Goal: Task Accomplishment & Management: Manage account settings

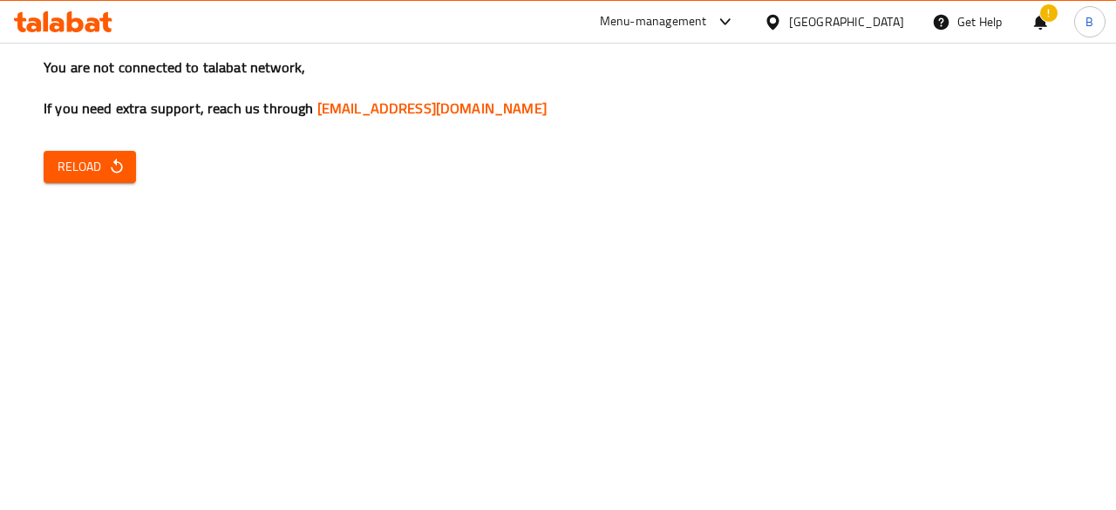
click at [116, 153] on button "Reload" at bounding box center [90, 167] width 92 height 32
click at [104, 164] on span "Reload" at bounding box center [90, 167] width 64 height 22
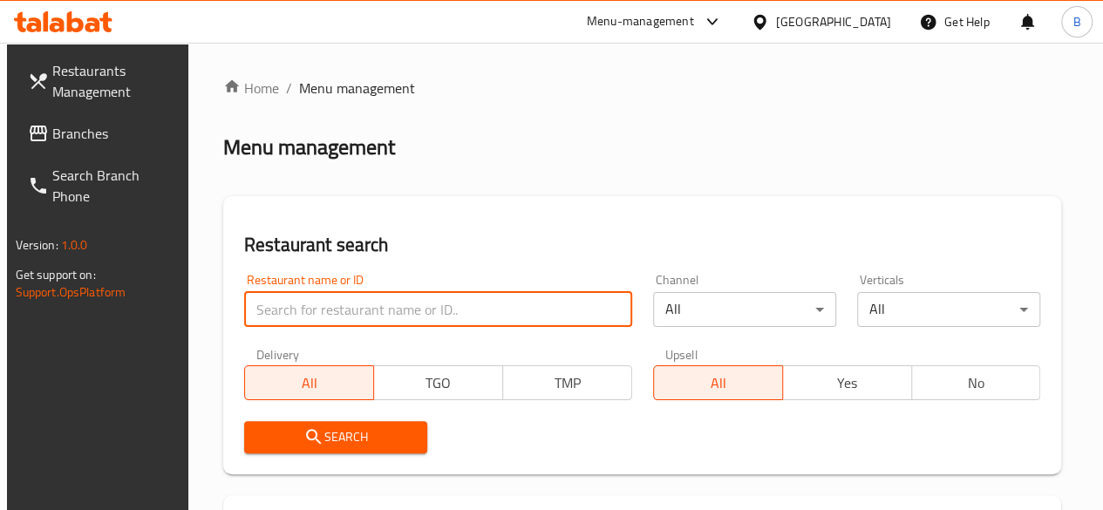
click at [349, 311] on input "search" at bounding box center [438, 309] width 388 height 35
type input "fres"
type input "respresso"
click button "Search" at bounding box center [335, 437] width 183 height 32
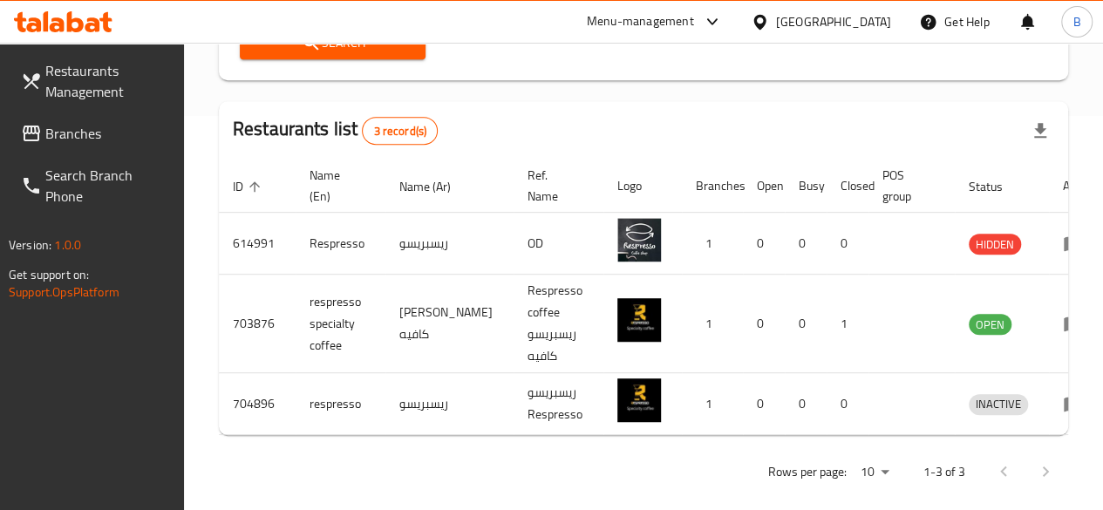
scroll to position [399, 0]
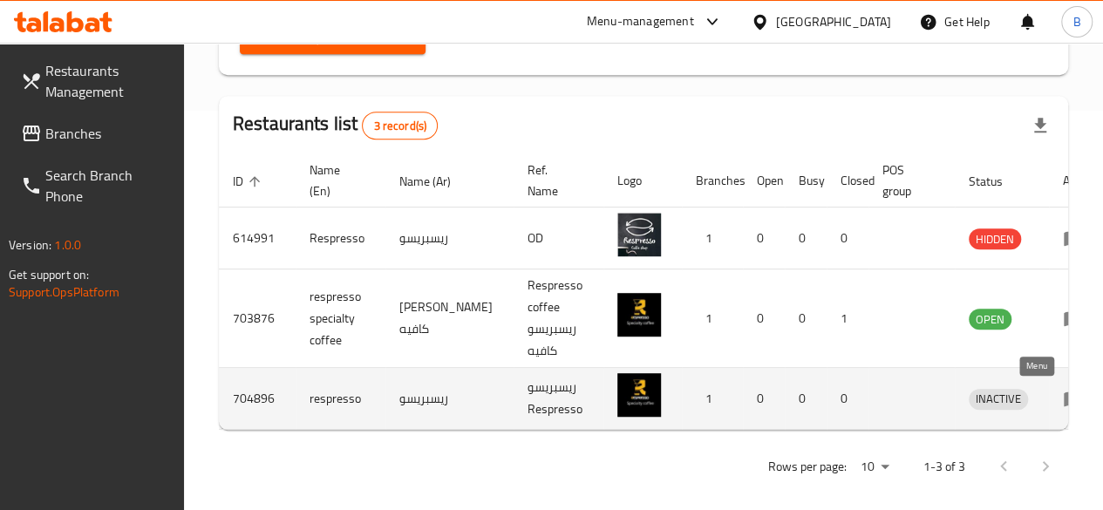
click at [1062, 394] on icon "enhanced table" at bounding box center [1072, 398] width 21 height 21
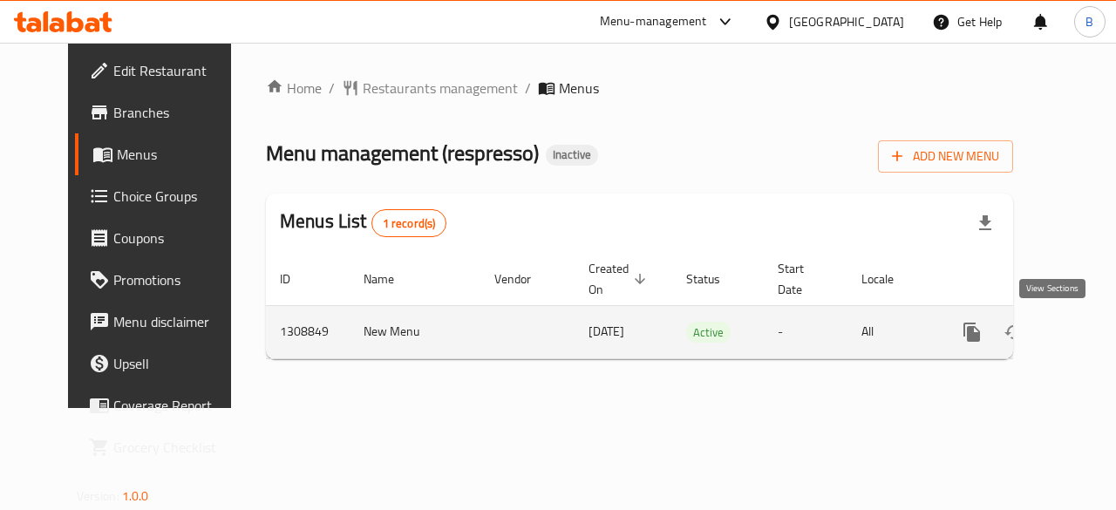
click at [1087, 327] on icon "enhanced table" at bounding box center [1097, 332] width 21 height 21
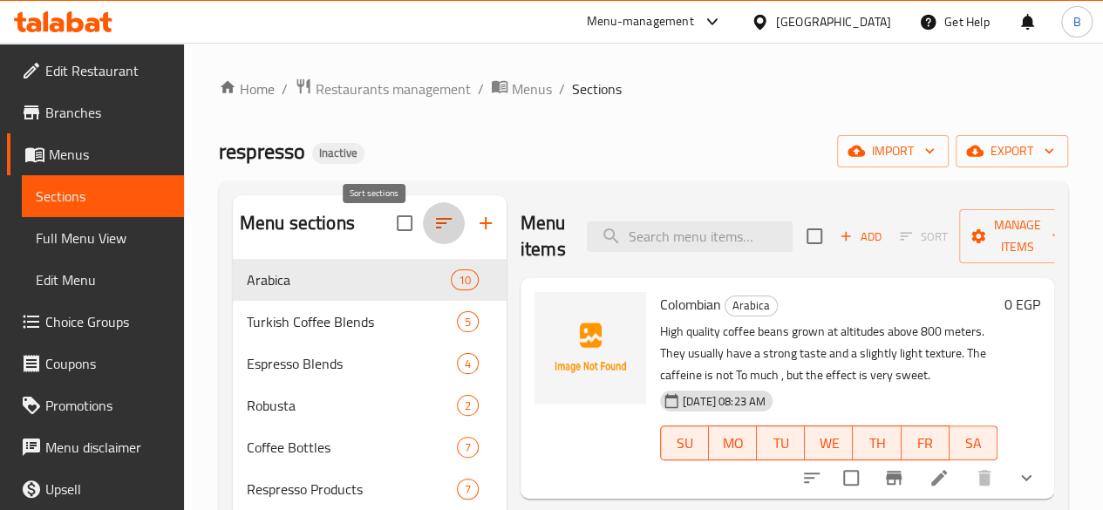
click at [433, 234] on icon "button" at bounding box center [443, 223] width 21 height 21
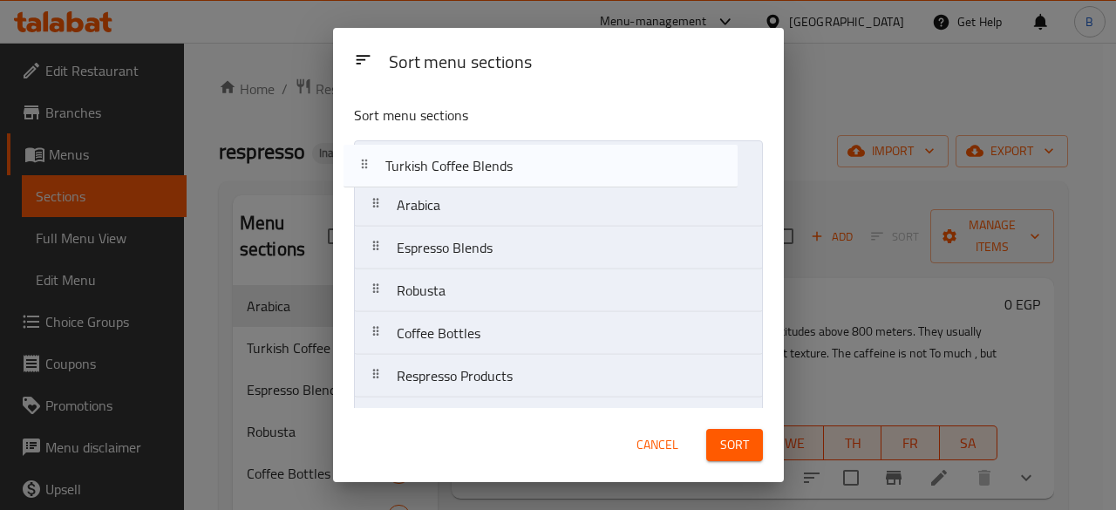
drag, startPoint x: 550, startPoint y: 207, endPoint x: 533, endPoint y: 156, distance: 53.2
click at [533, 156] on nav "Arabica Turkish Coffee Blends Espresso Blends Robusta Coffee Bottles Respresso …" at bounding box center [558, 290] width 409 height 301
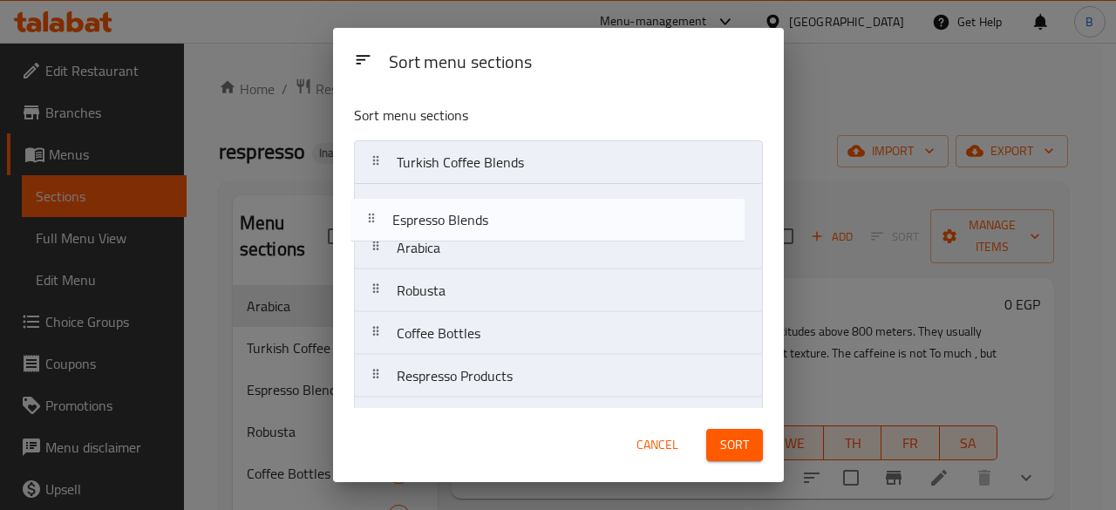
drag, startPoint x: 489, startPoint y: 246, endPoint x: 481, endPoint y: 189, distance: 57.2
click at [481, 189] on nav "Turkish Coffee Blends Arabica Espresso Blends Robusta Coffee Bottles Respresso …" at bounding box center [558, 290] width 409 height 301
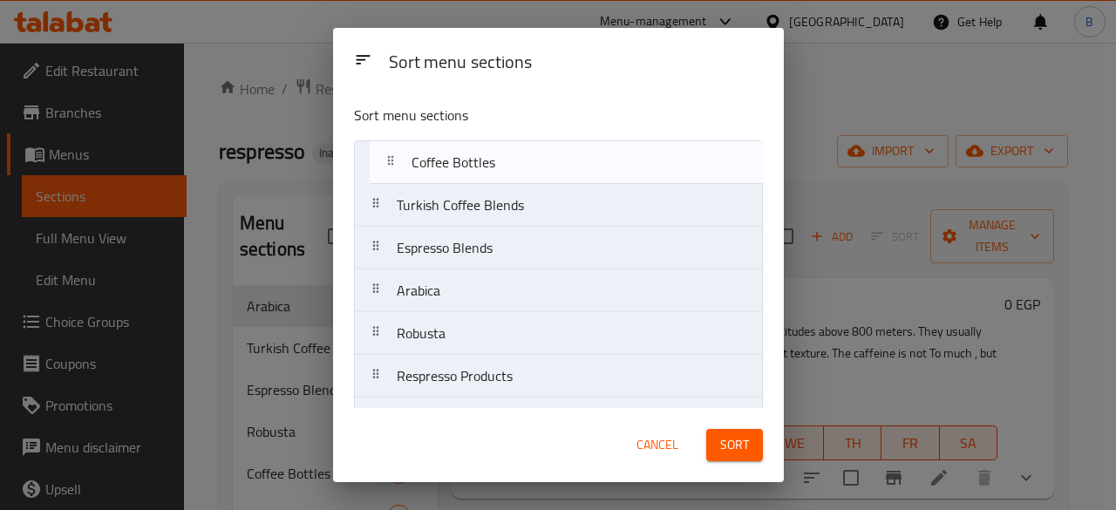
drag, startPoint x: 474, startPoint y: 334, endPoint x: 491, endPoint y: 153, distance: 182.0
click at [491, 153] on nav "Turkish Coffee Blends Espresso Blends Arabica Robusta Coffee Bottles Respresso …" at bounding box center [558, 290] width 409 height 301
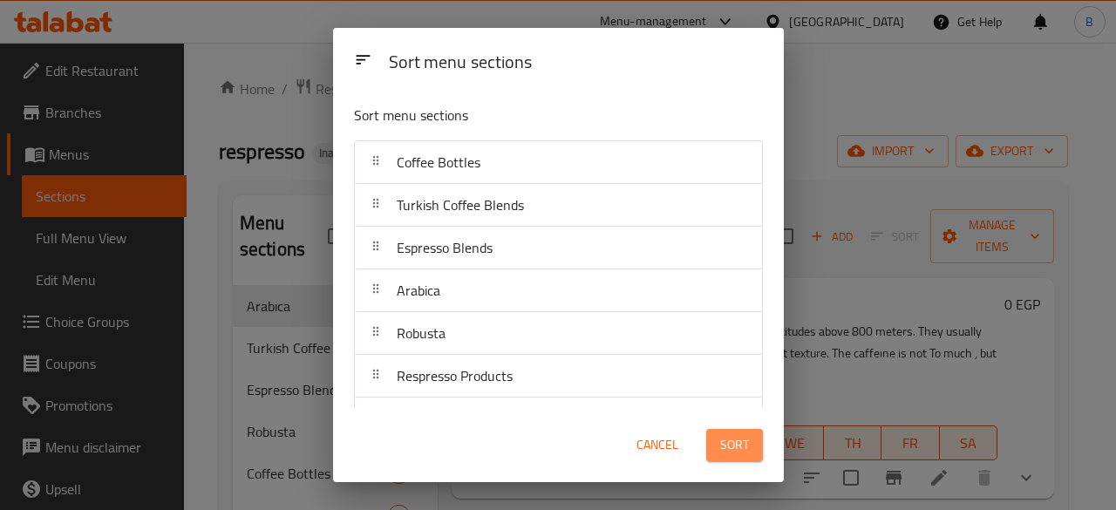
click at [742, 440] on span "Sort" at bounding box center [734, 445] width 29 height 22
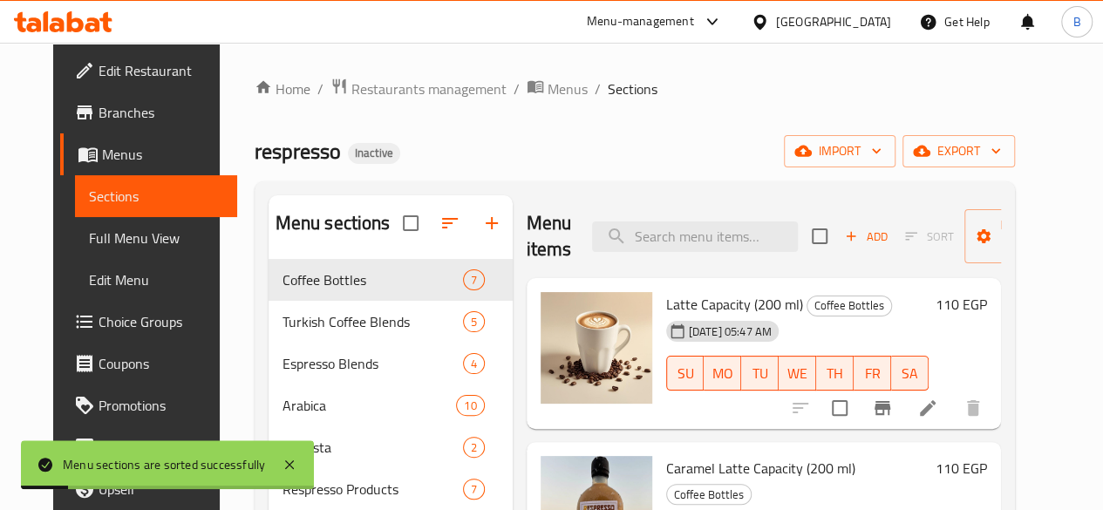
click at [512, 360] on div "Menu items Add Sort Manage items Latte Capacity (200 ml) Coffee Bottles 30-08-2…" at bounding box center [756, 450] width 488 height 510
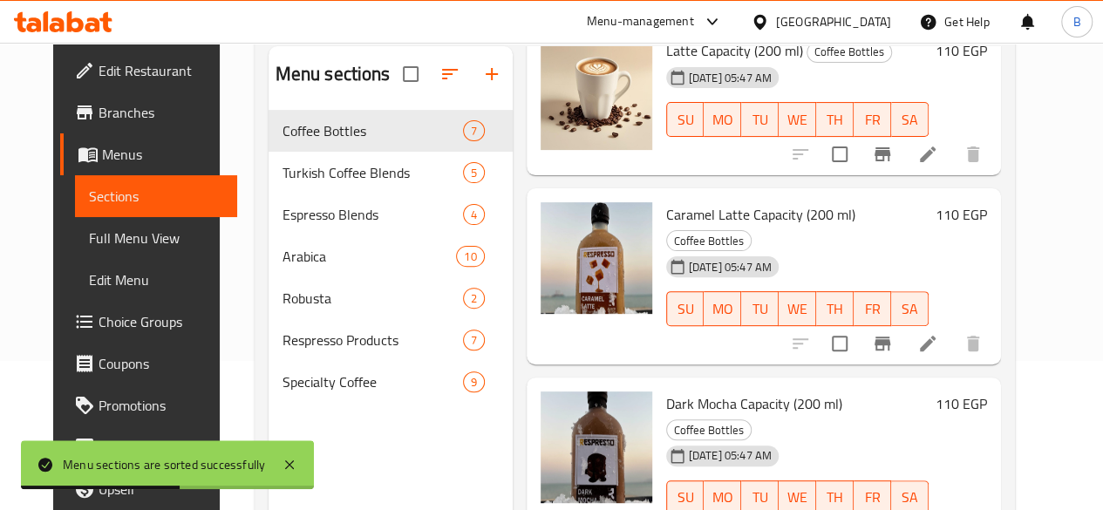
scroll to position [163, 0]
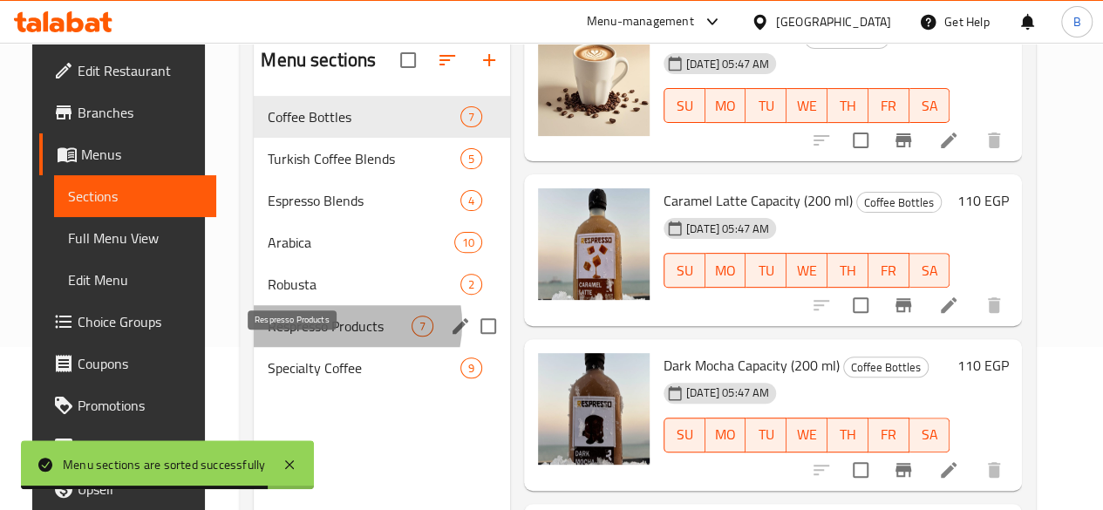
click at [319, 336] on span "Respresso Products" at bounding box center [340, 326] width 144 height 21
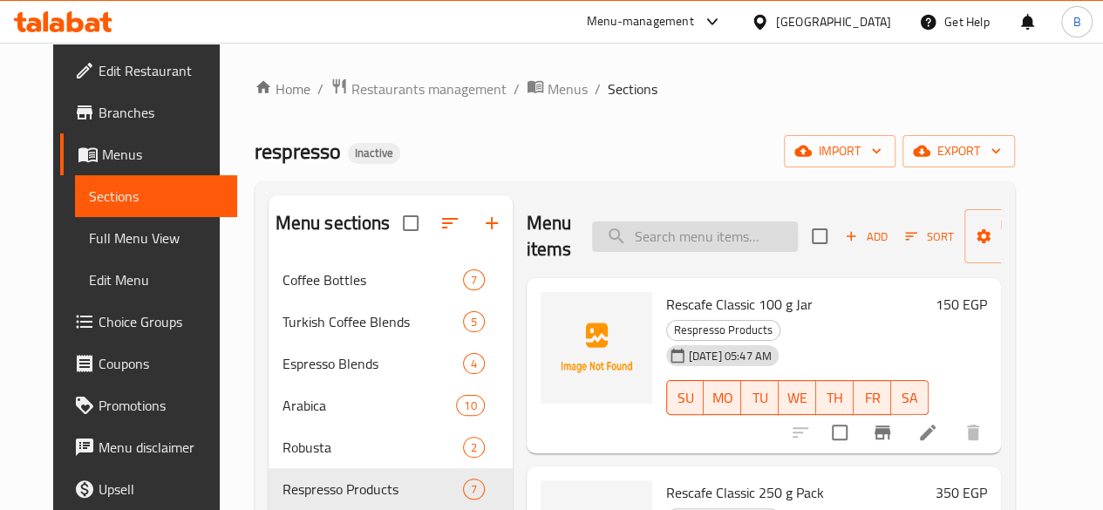
click at [622, 235] on input "search" at bounding box center [695, 236] width 206 height 31
type input "purple"
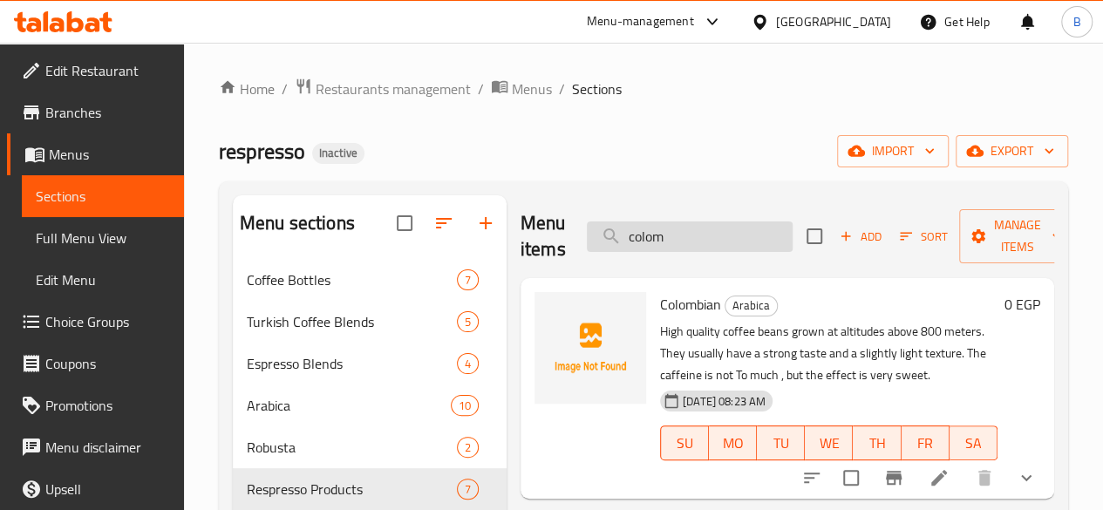
type input "colom"
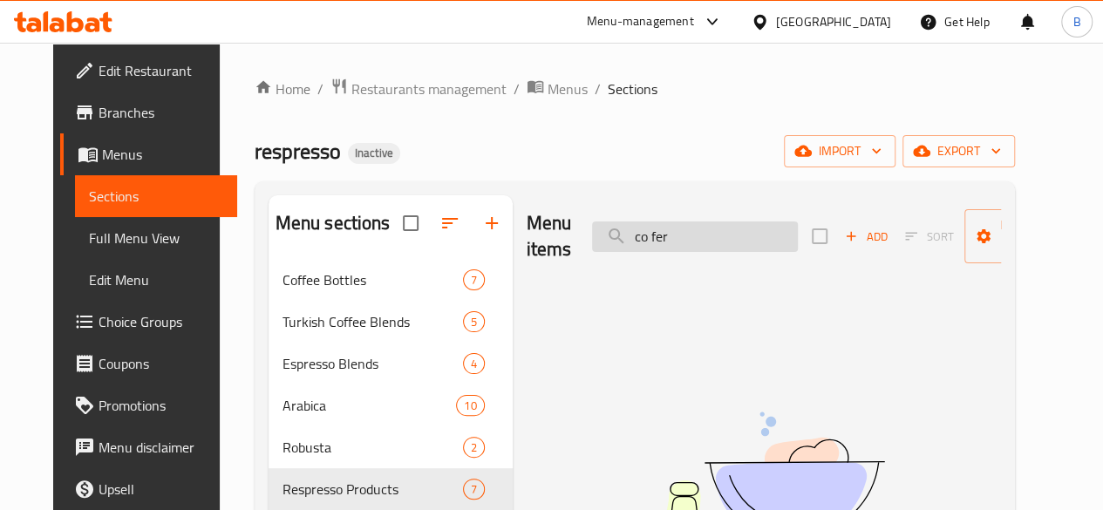
type input "co fer"
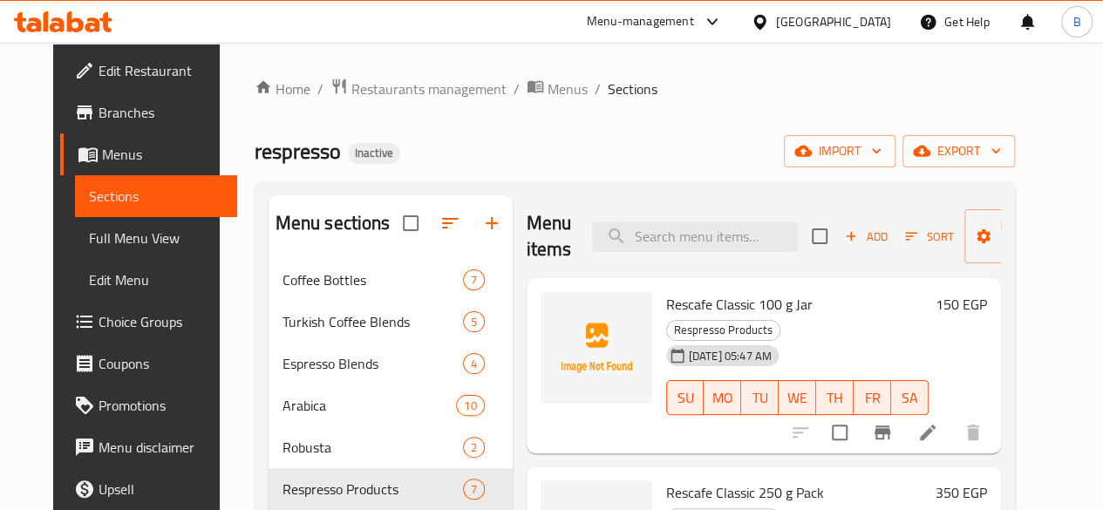
click at [521, 189] on div "Menu sections Coffee Bottles 7 Turkish Coffee Blends 5 Espresso Blends 4 Arabic…" at bounding box center [634, 450] width 760 height 538
click at [668, 234] on input "search" at bounding box center [695, 236] width 206 height 31
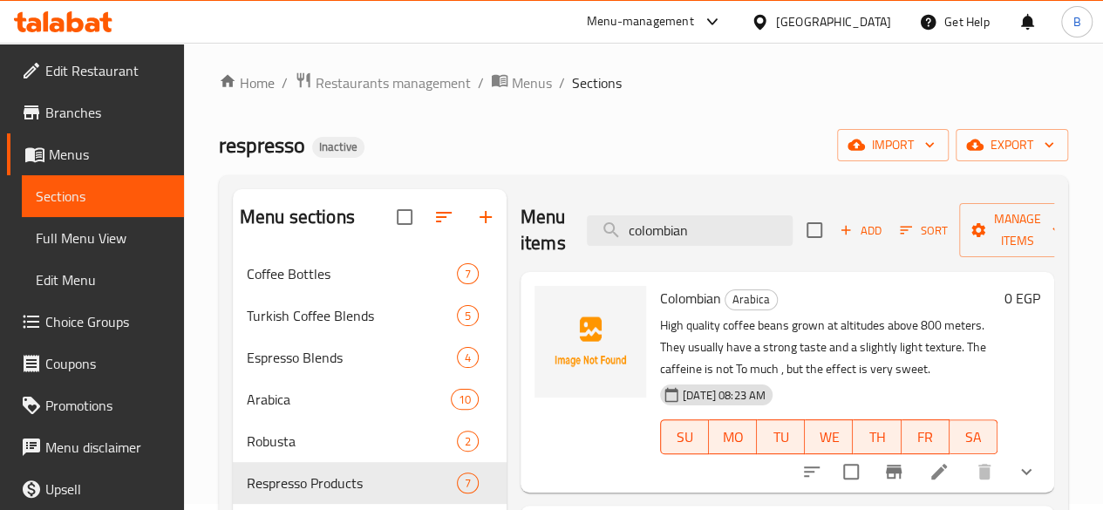
scroll to position [10, 0]
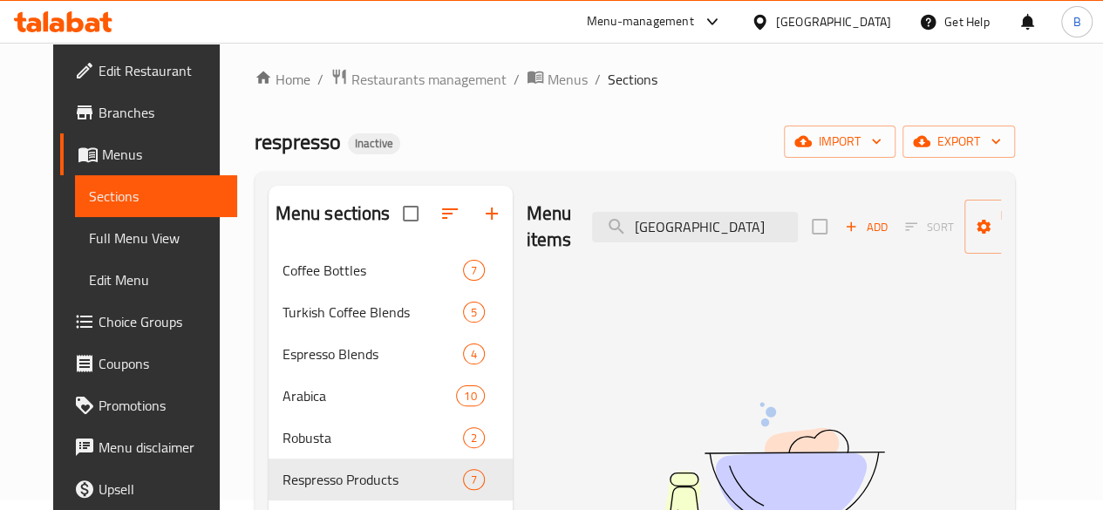
type input "colombia"
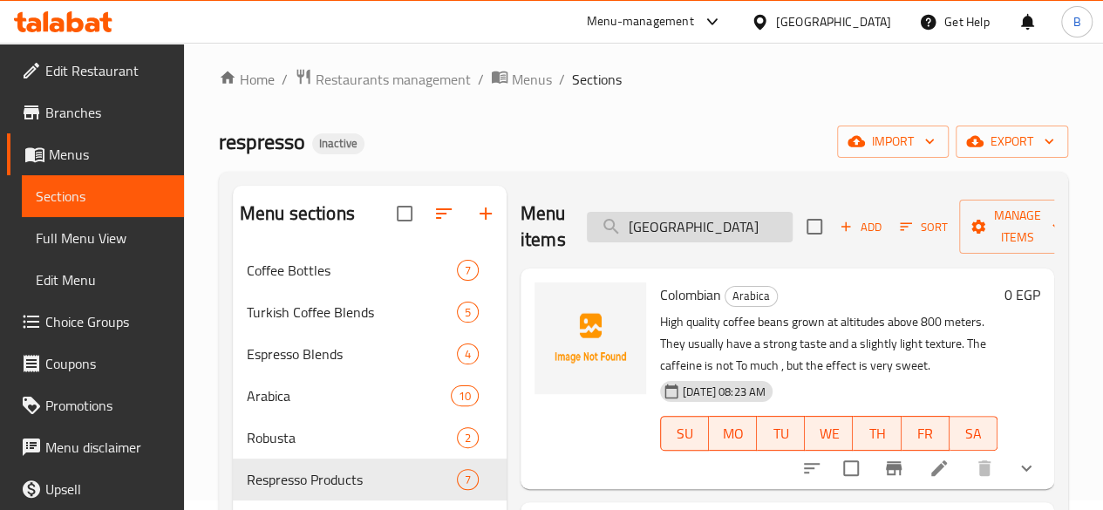
click at [681, 227] on input "colombia" at bounding box center [690, 227] width 206 height 31
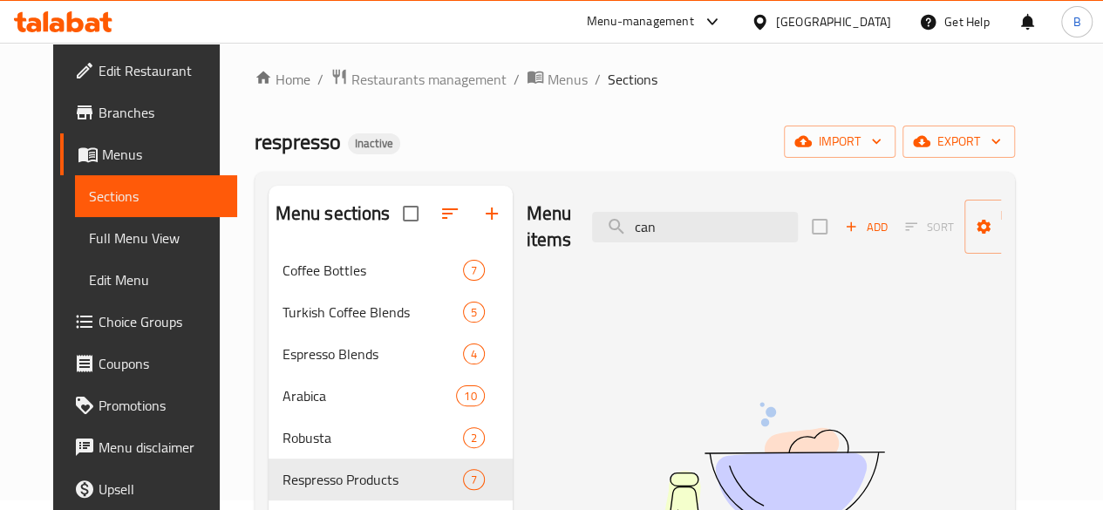
type input "can"
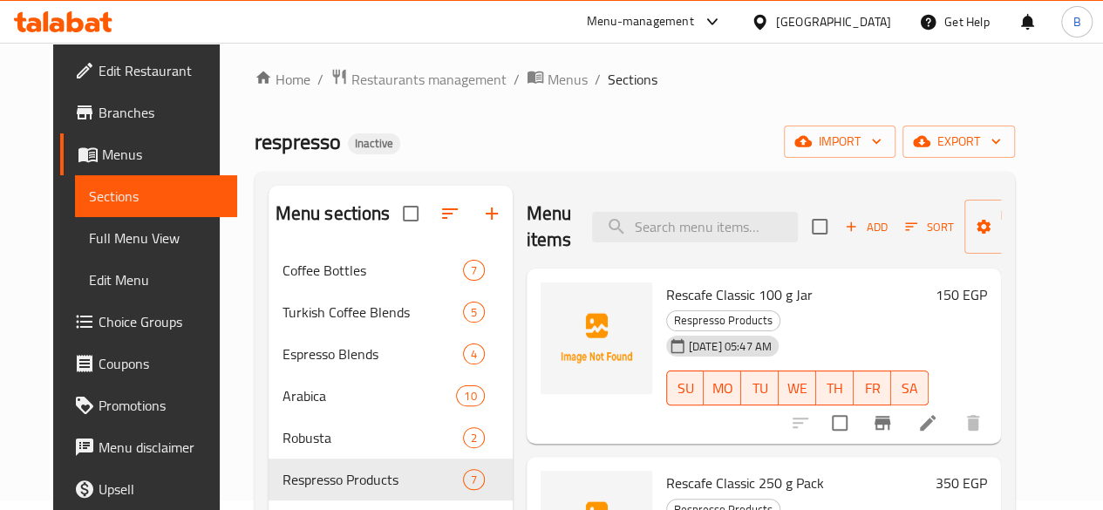
click at [512, 245] on div "Menu items Add Sort Manage items Rescafe Classic 100 g Jar Respresso Products 3…" at bounding box center [756, 441] width 488 height 510
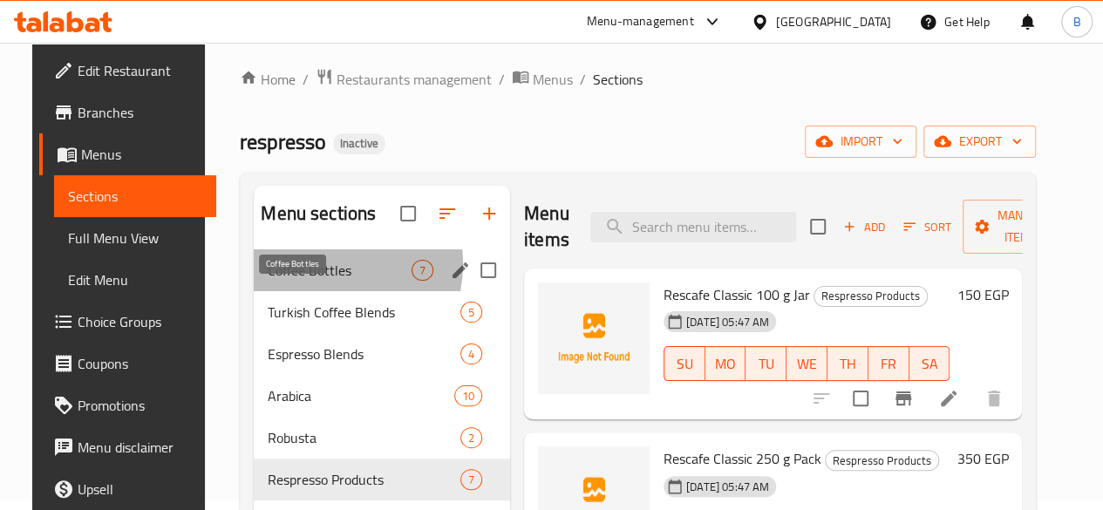
click at [305, 281] on span "Coffee Bottles" at bounding box center [340, 270] width 144 height 21
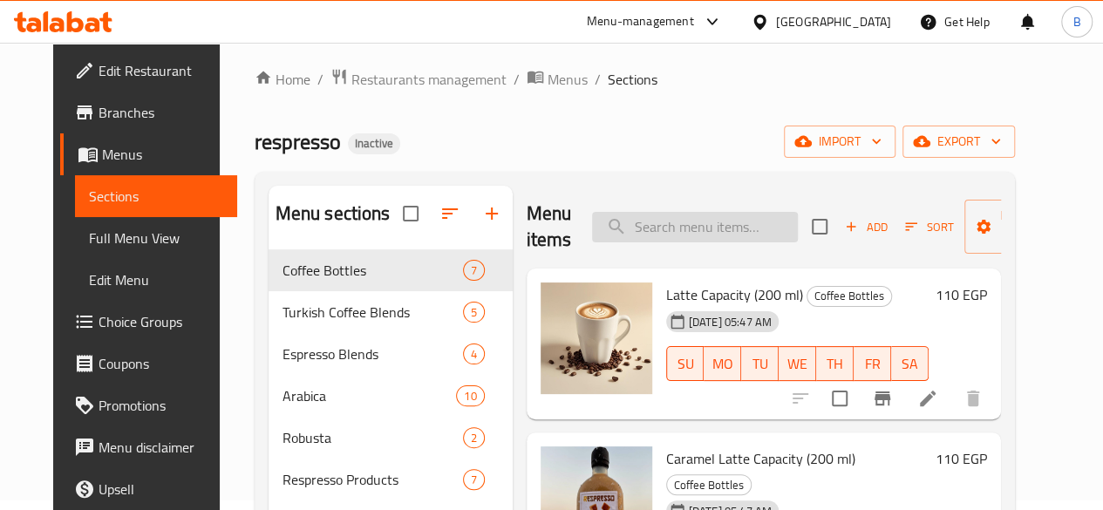
click at [662, 227] on input "search" at bounding box center [695, 227] width 206 height 31
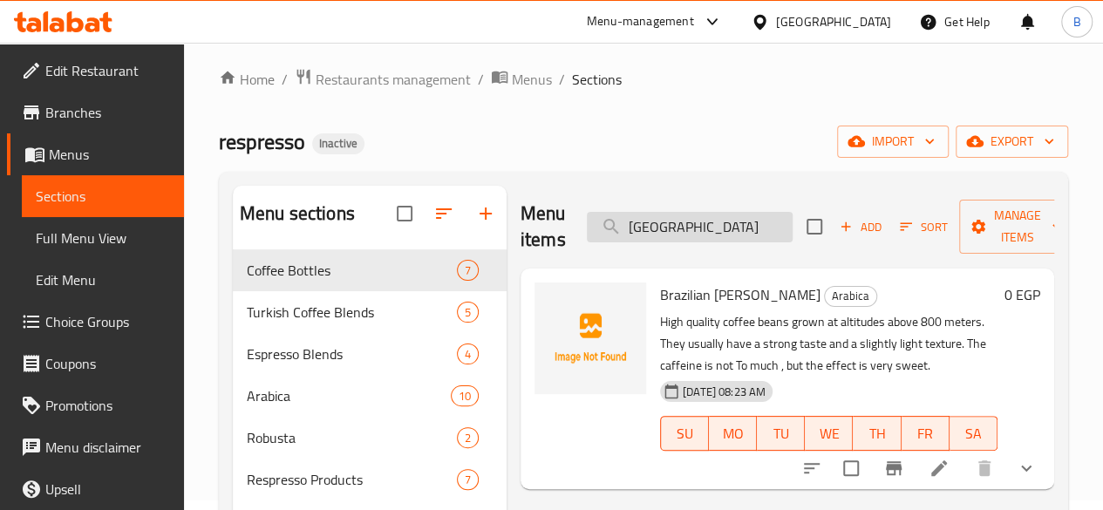
type input "brazil"
type input "mag"
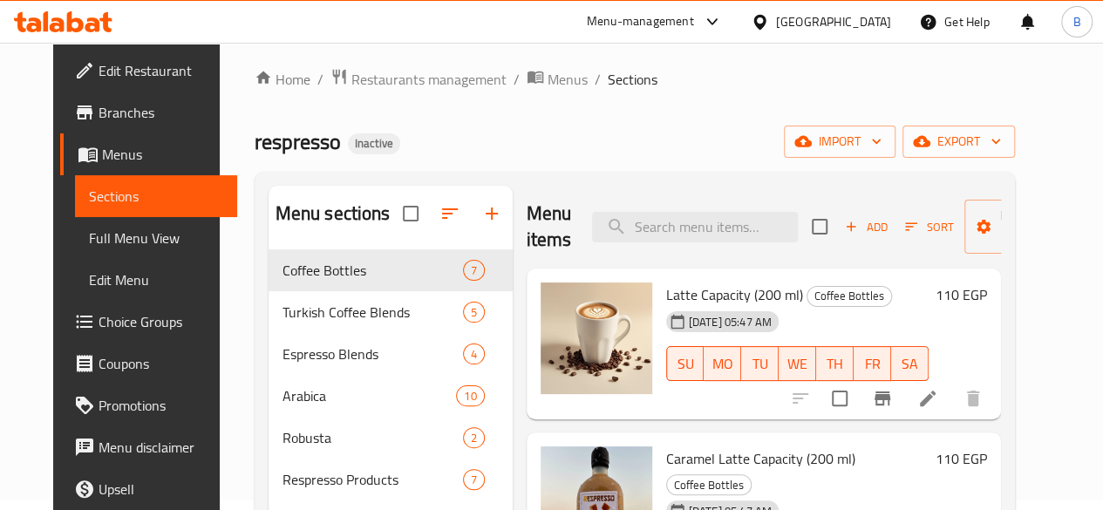
click at [549, 159] on div "Home / Restaurants management / Menus / Sections respresso Inactive import expo…" at bounding box center [634, 388] width 760 height 641
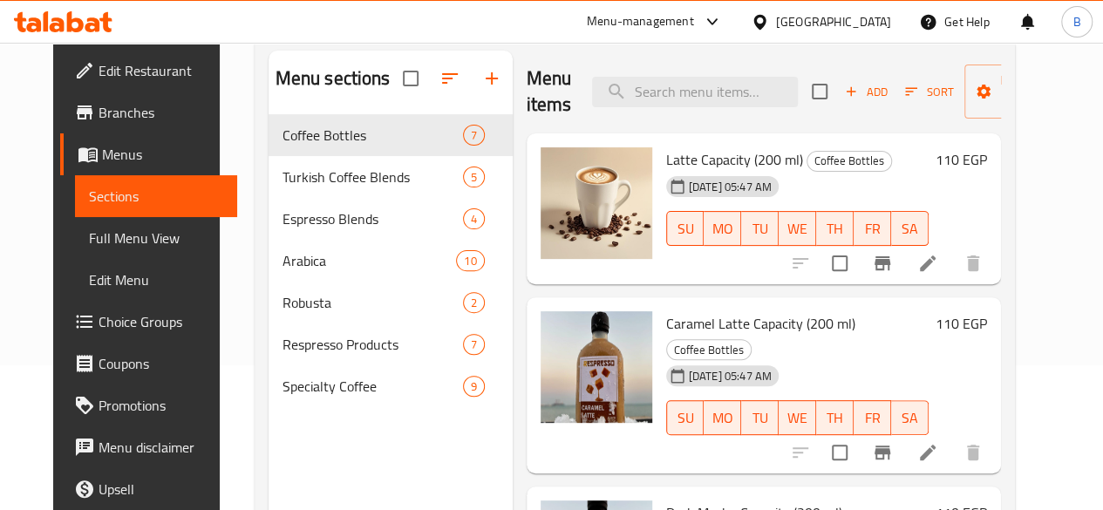
scroll to position [144, 0]
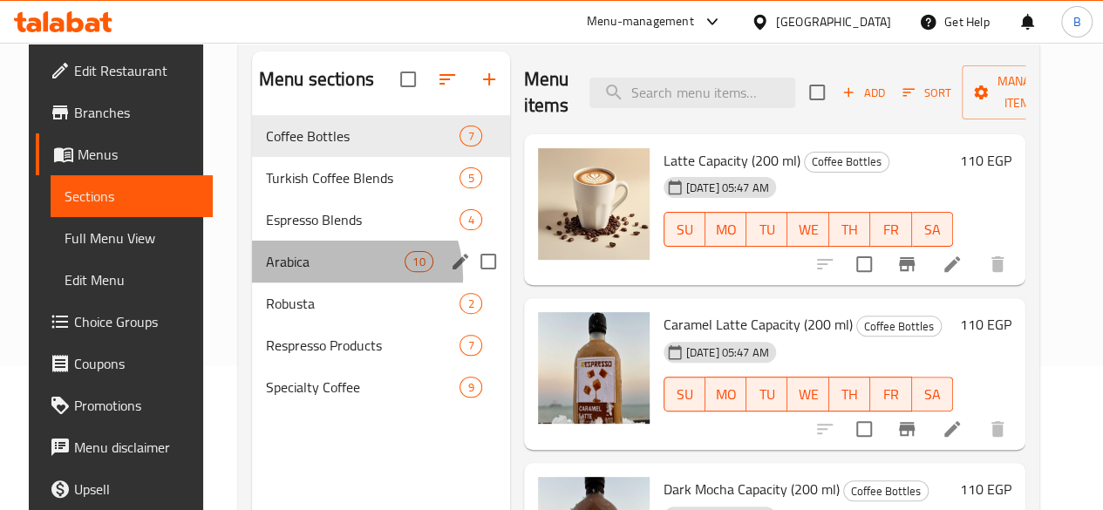
click at [316, 282] on div "Arabica 10" at bounding box center [381, 262] width 258 height 42
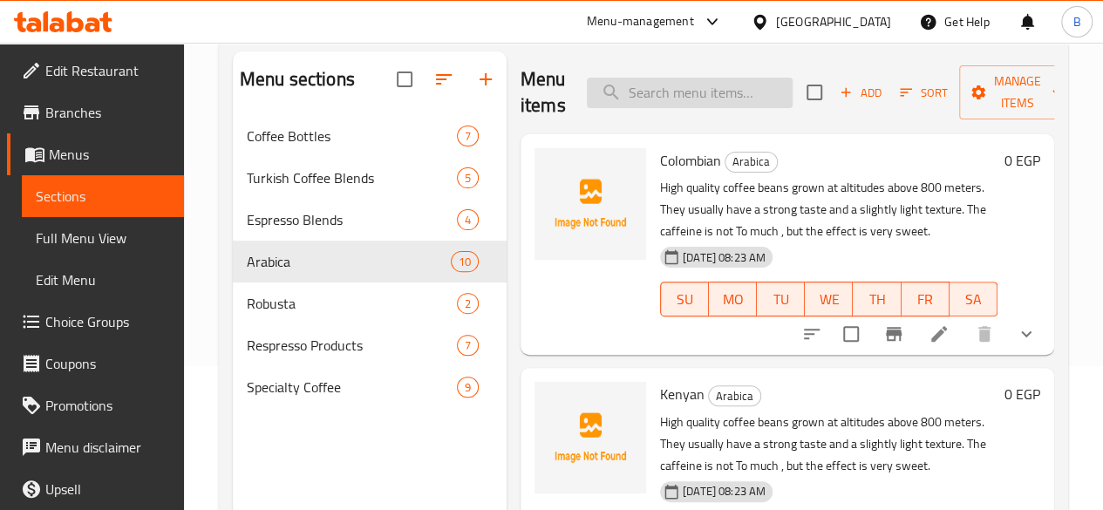
click at [647, 95] on input "search" at bounding box center [690, 93] width 206 height 31
type input "san"
type input "sang"
click at [506, 194] on div "Menu items Add Sort Manage items Colombian Arabica High quality coffee beans gr…" at bounding box center [779, 306] width 547 height 510
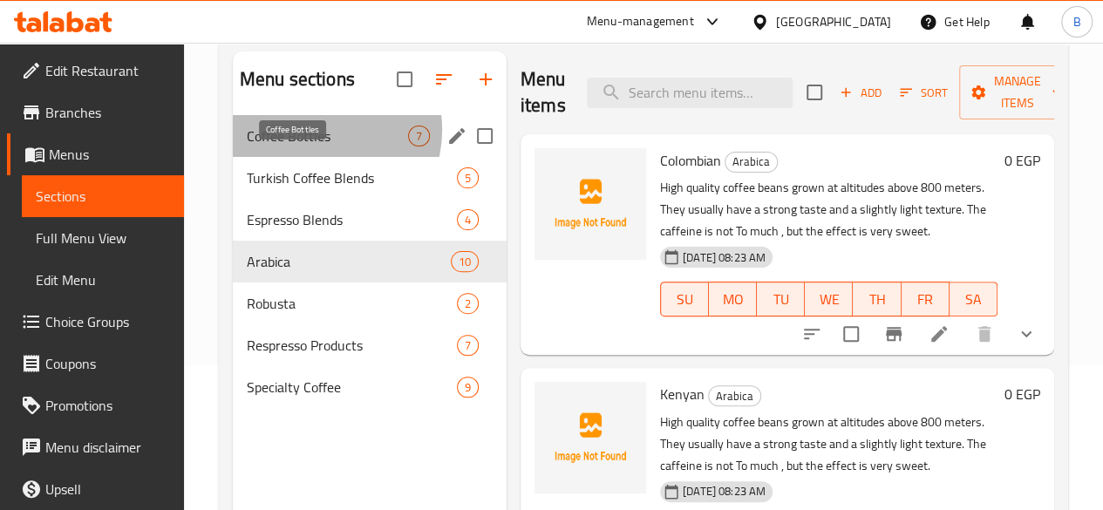
click at [319, 146] on span "Coffee Bottles" at bounding box center [327, 136] width 161 height 21
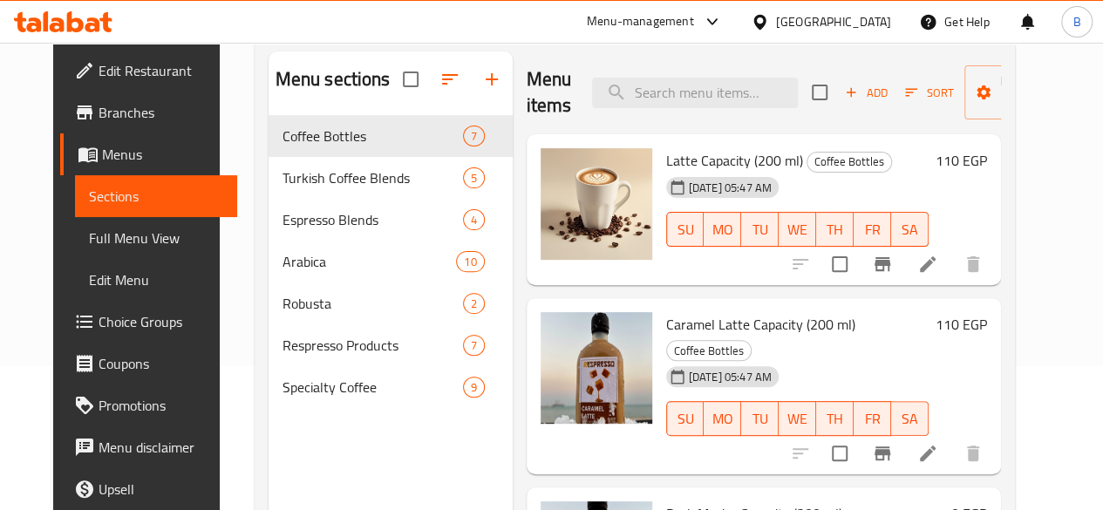
click at [512, 223] on div "Menu items Add Sort Manage items Latte Capacity (200 ml) Coffee Bottles 30-08-2…" at bounding box center [756, 306] width 488 height 510
click at [629, 99] on input "search" at bounding box center [695, 93] width 206 height 31
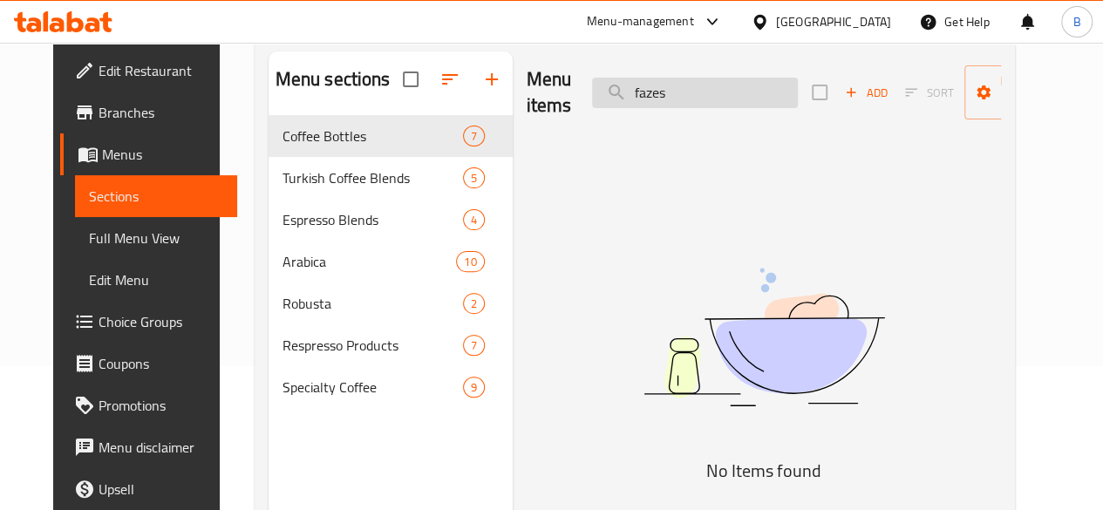
type input "fazesa"
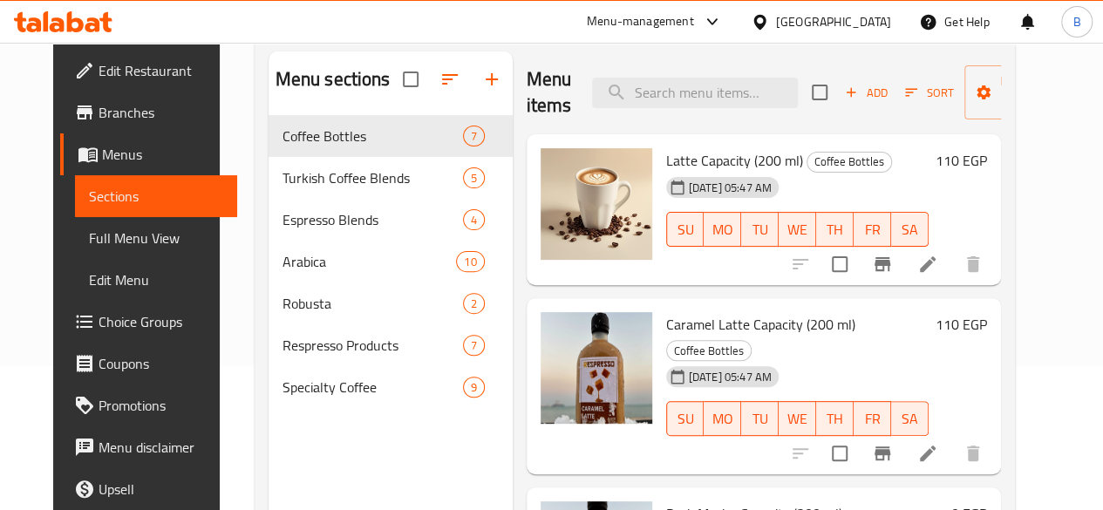
click at [512, 176] on div "Menu items Add Sort Manage items Latte Capacity (200 ml) Coffee Bottles 30-08-2…" at bounding box center [756, 306] width 488 height 510
click at [512, 114] on div "Menu items Add Sort Manage items Latte Capacity (200 ml) Coffee Bottles 30-08-2…" at bounding box center [756, 306] width 488 height 510
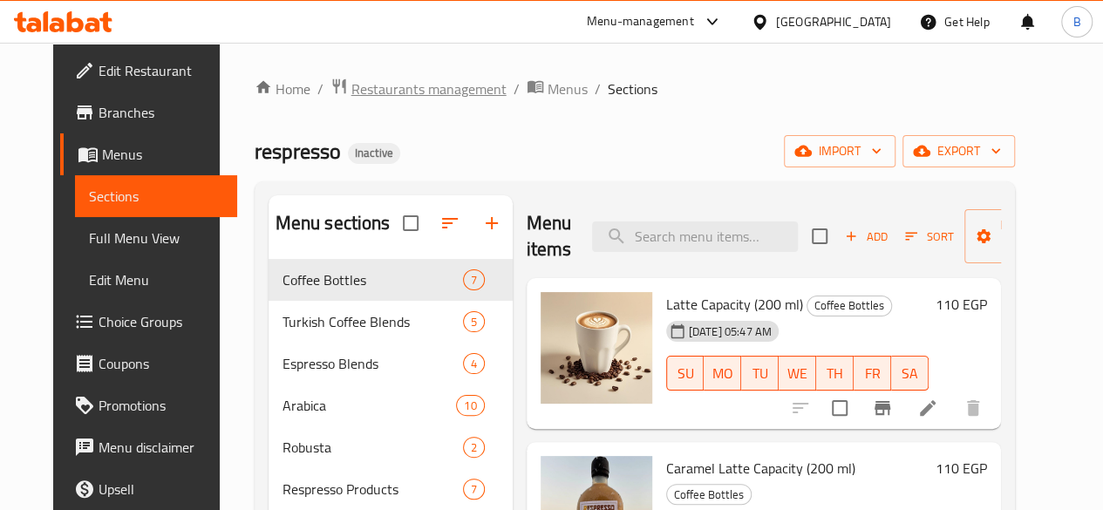
click at [400, 88] on span "Restaurants management" at bounding box center [428, 88] width 155 height 21
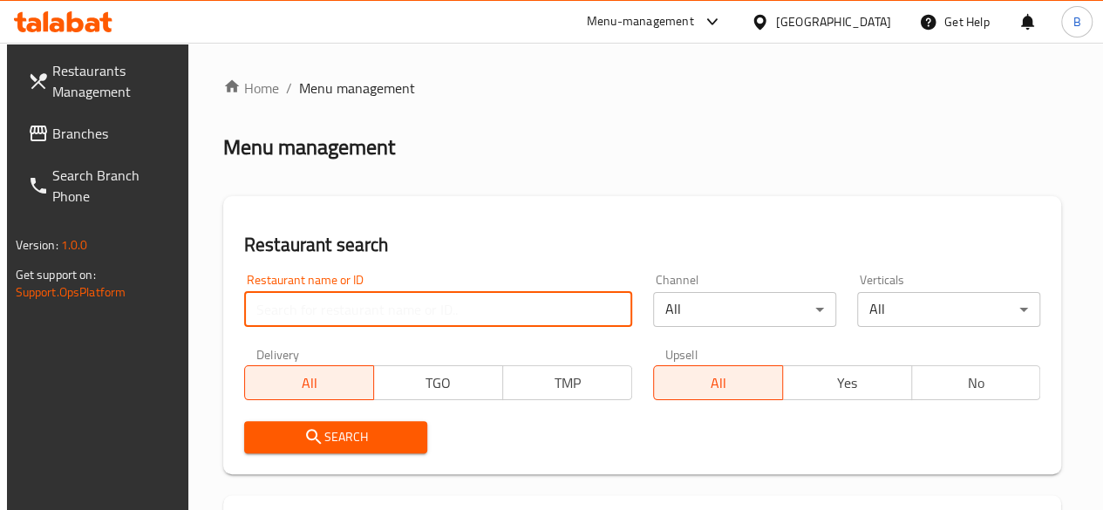
drag, startPoint x: 323, startPoint y: 327, endPoint x: 333, endPoint y: 311, distance: 18.4
click at [333, 311] on div "Restaurant name or ID Restaurant name or ID" at bounding box center [438, 300] width 409 height 74
click at [333, 311] on input "search" at bounding box center [438, 309] width 388 height 35
type input "zahra honey"
click button "Search" at bounding box center [335, 437] width 183 height 32
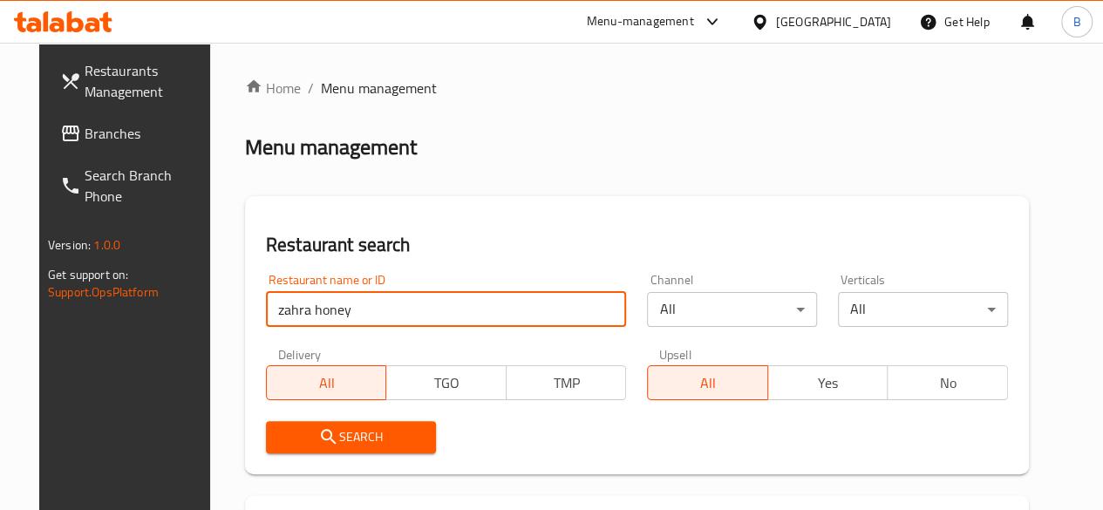
scroll to position [253, 0]
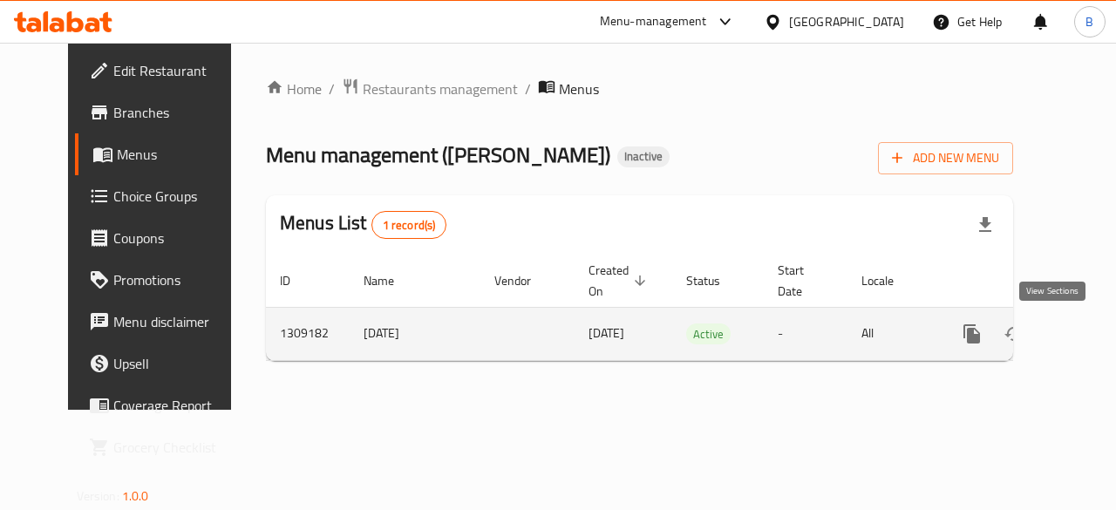
click at [1087, 328] on icon "enhanced table" at bounding box center [1097, 333] width 21 height 21
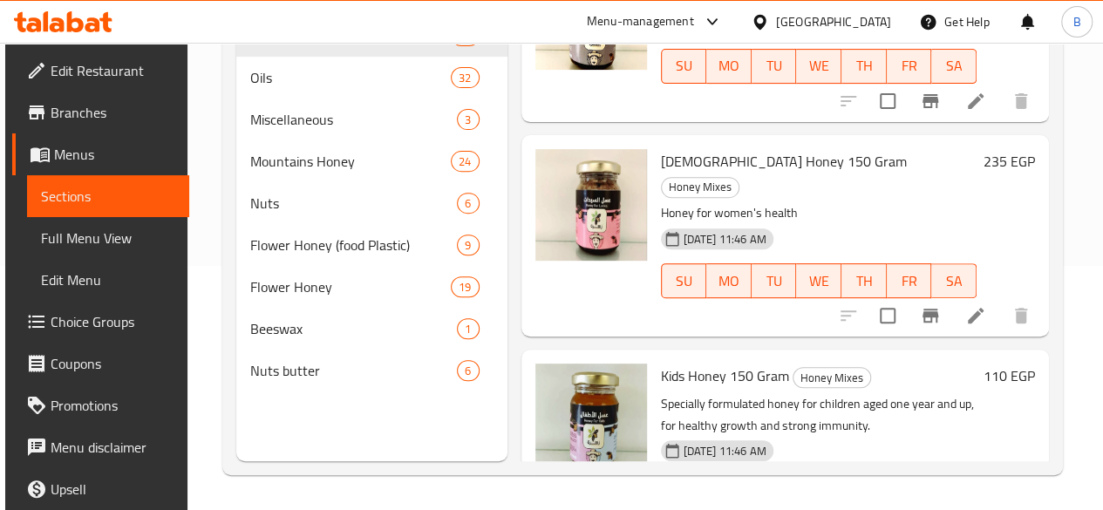
scroll to position [1658, 0]
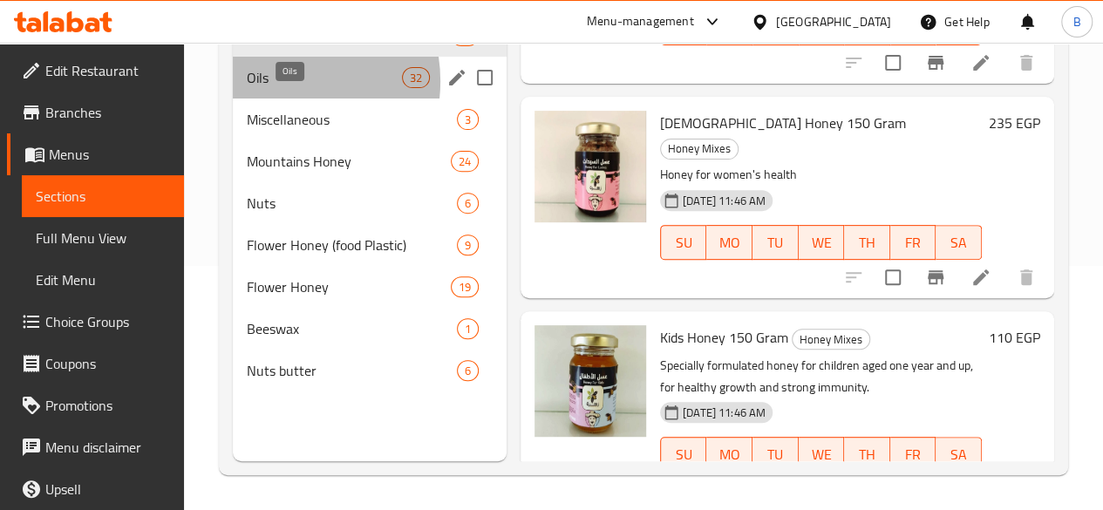
click at [277, 88] on span "Oils" at bounding box center [324, 77] width 155 height 21
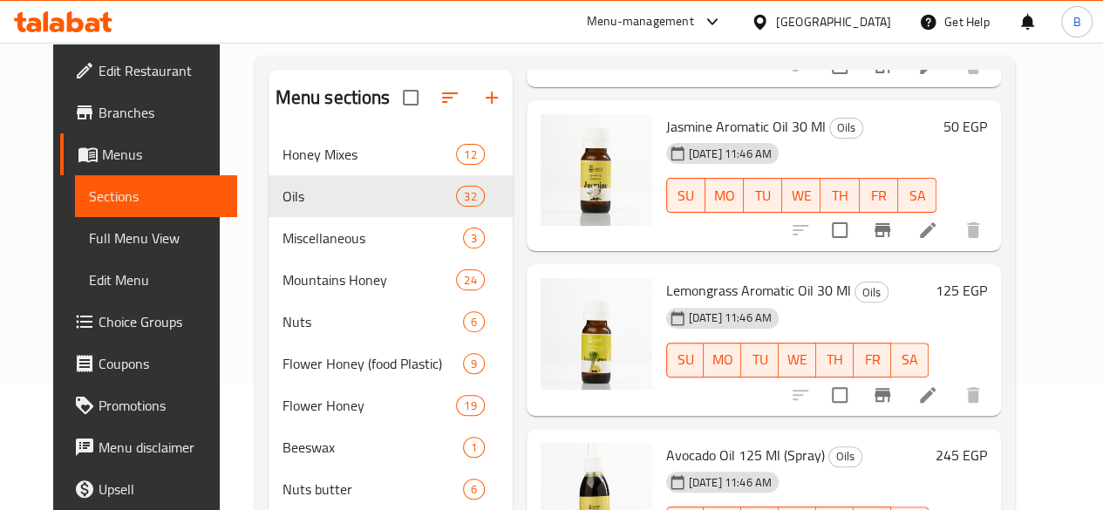
scroll to position [244, 0]
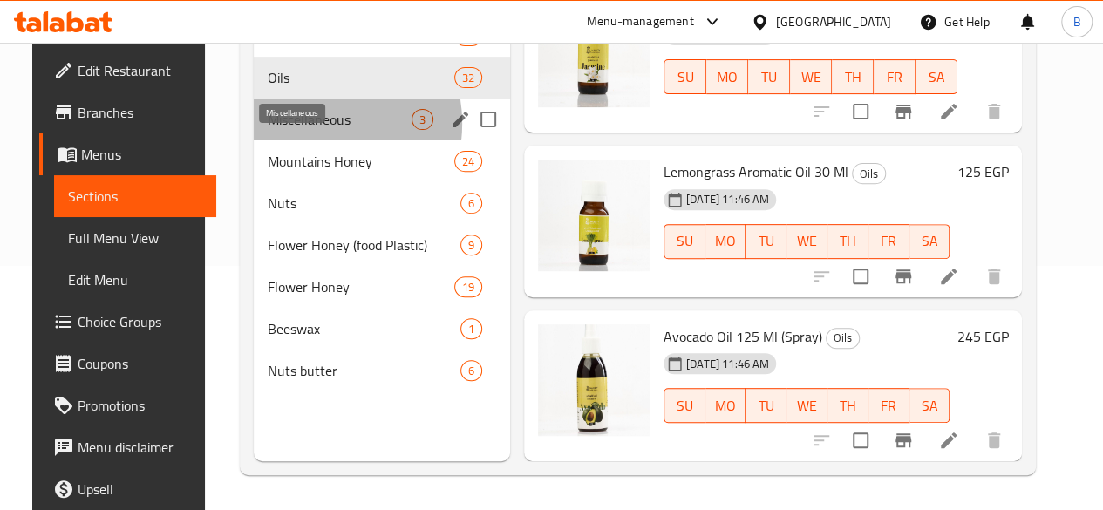
click at [283, 130] on span "Miscellaneous" at bounding box center [340, 119] width 144 height 21
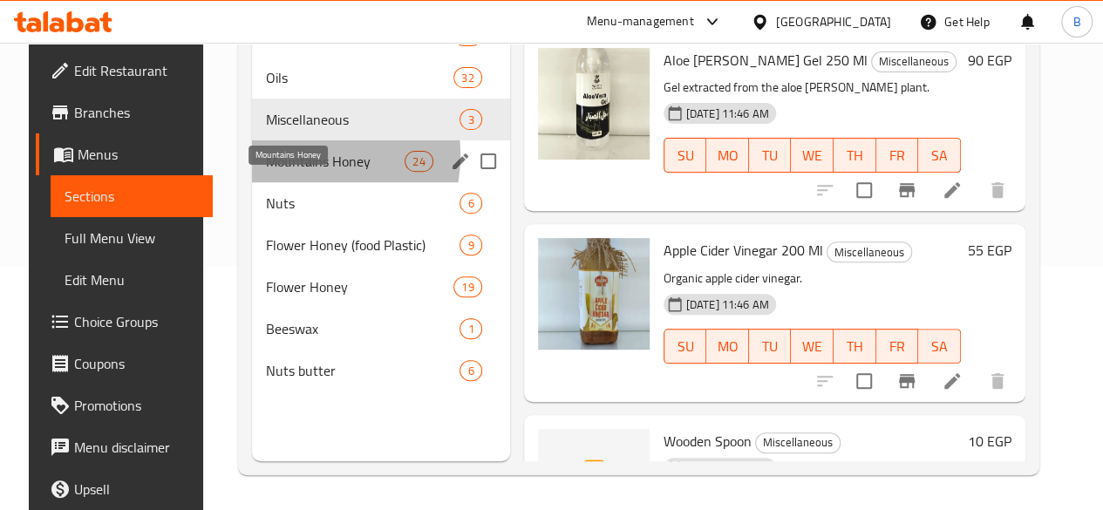
click at [274, 172] on span "Mountains Honey" at bounding box center [335, 161] width 139 height 21
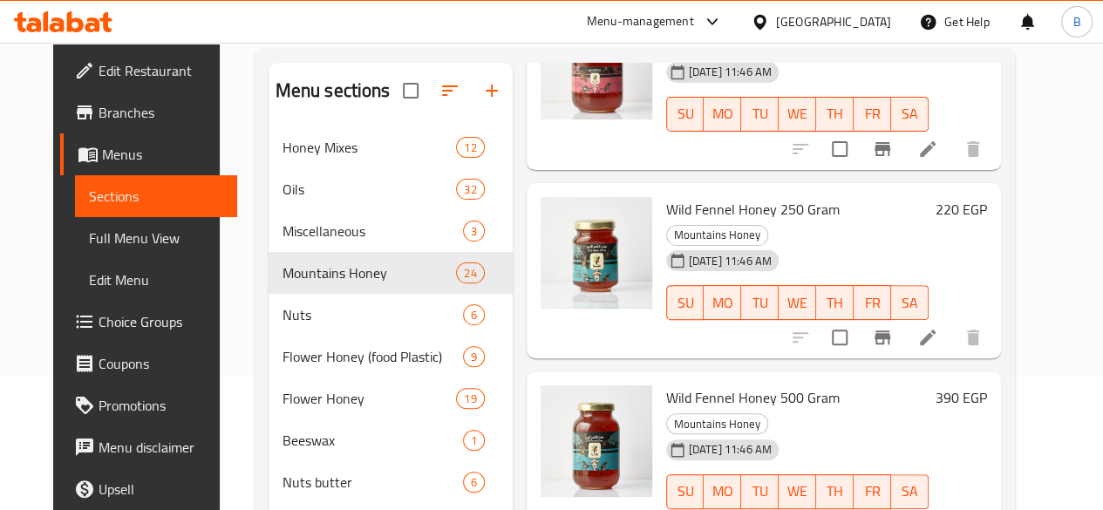
scroll to position [3504, 0]
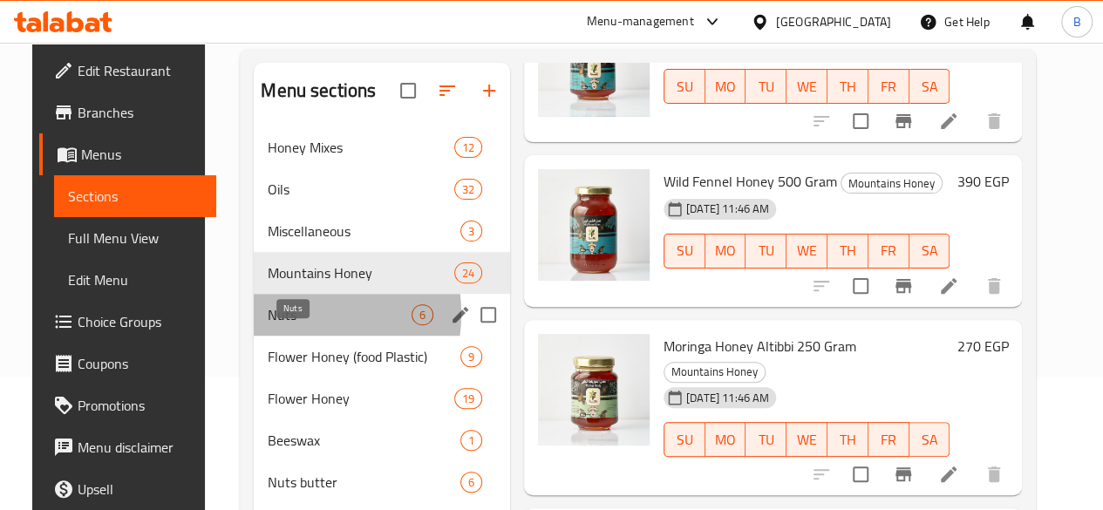
click at [274, 325] on span "Nuts" at bounding box center [340, 314] width 144 height 21
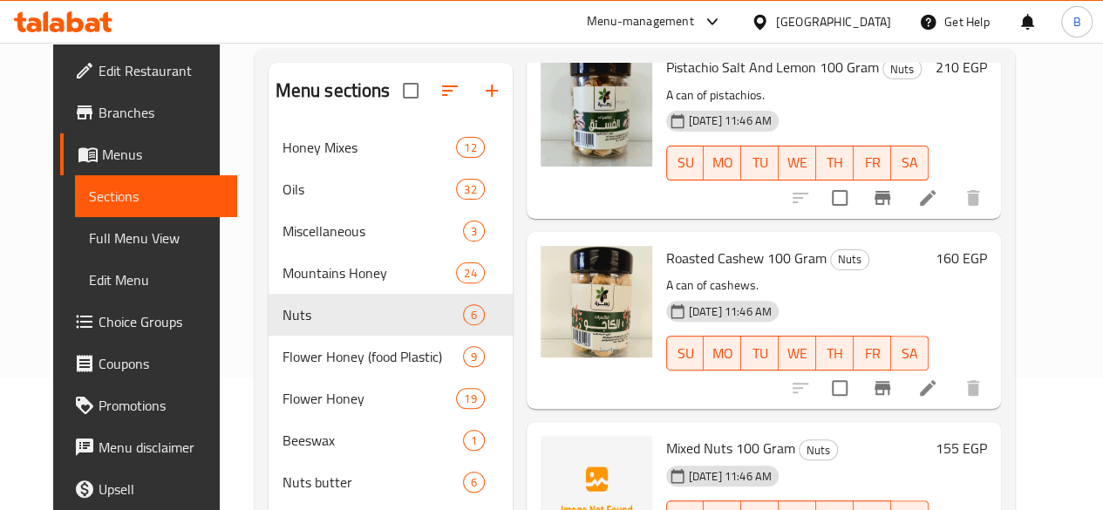
scroll to position [244, 0]
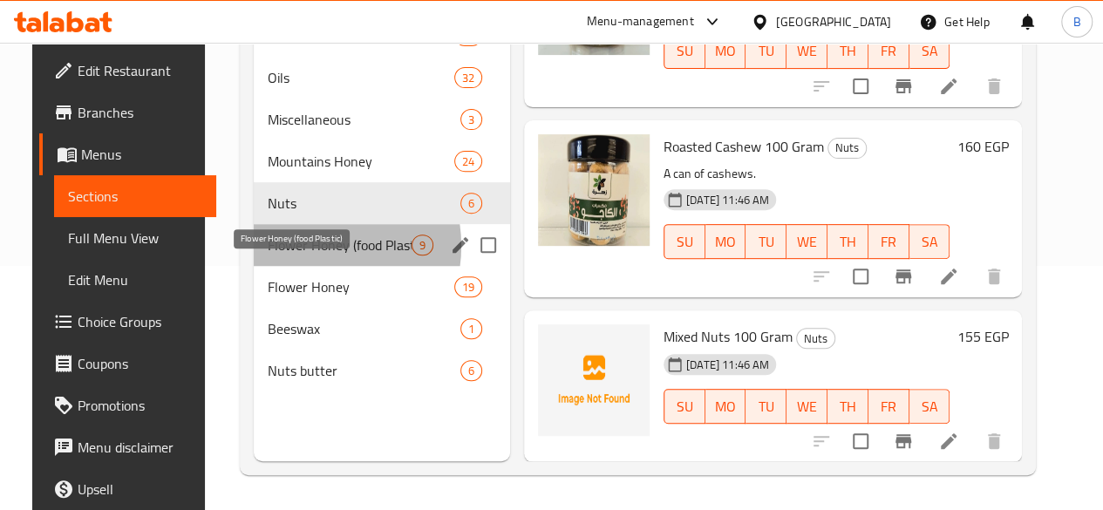
click at [287, 255] on span "Flower Honey (food Plastic)" at bounding box center [340, 244] width 144 height 21
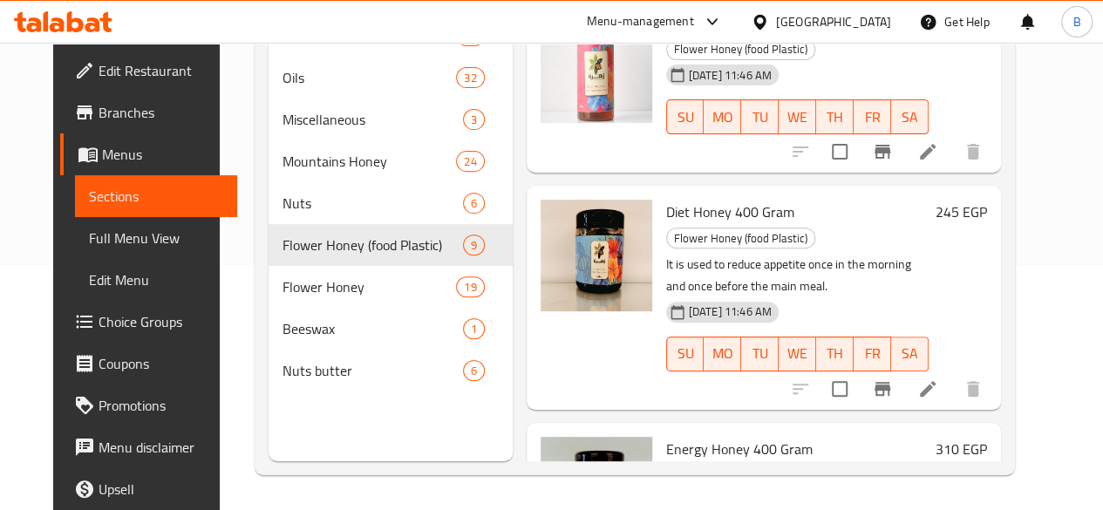
scroll to position [1138, 0]
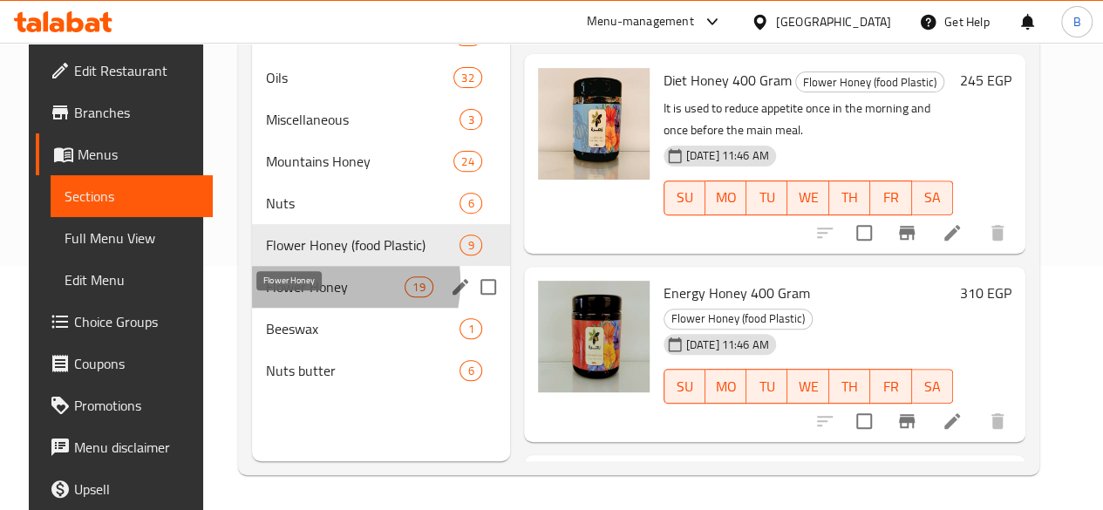
click at [293, 297] on span "Flower Honey" at bounding box center [335, 286] width 139 height 21
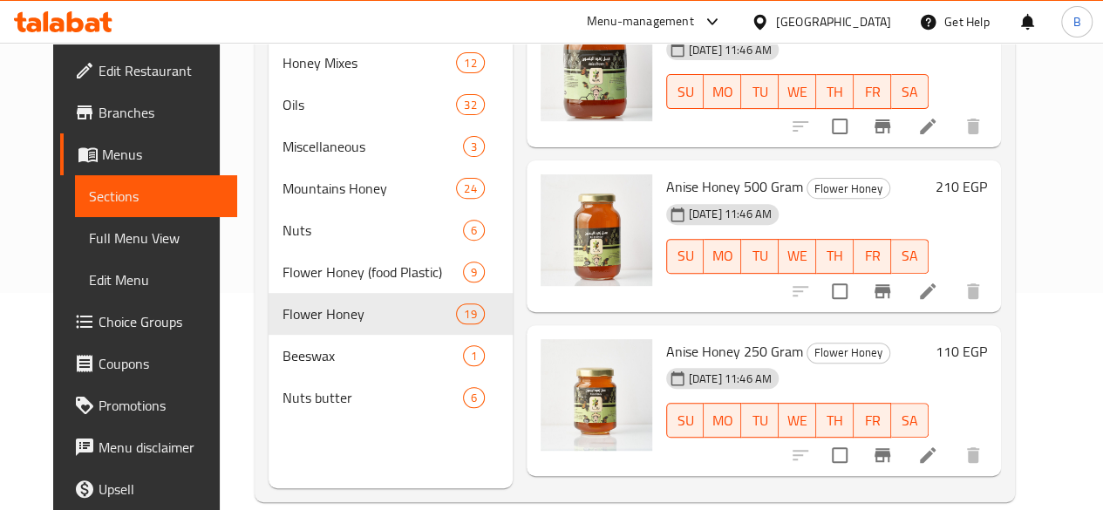
scroll to position [244, 0]
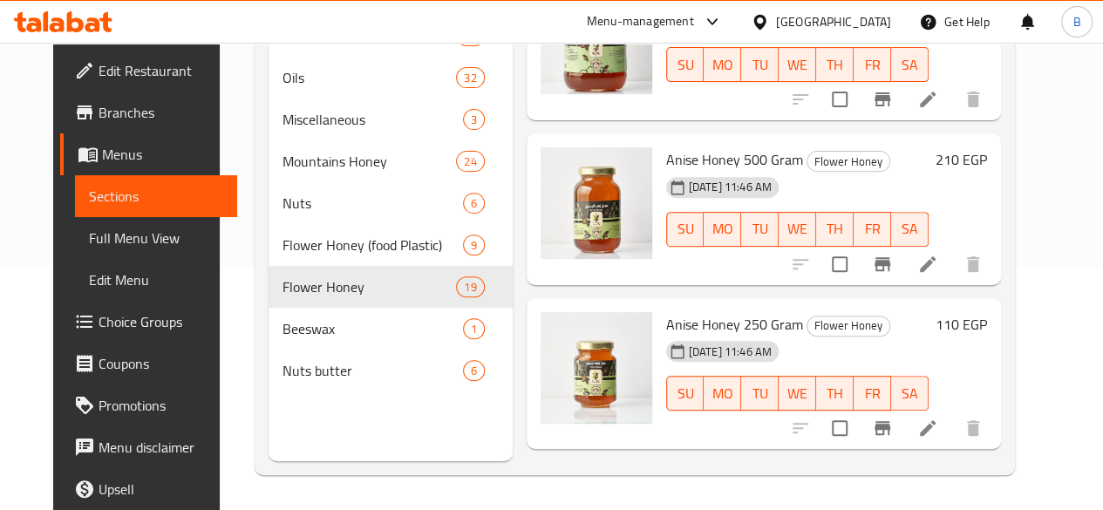
drag, startPoint x: 1055, startPoint y: 362, endPoint x: 1046, endPoint y: 363, distance: 8.9
click at [1014, 363] on div "Menu sections Honey Mixes 12 Oils 32 Miscellaneous 3 Mountains Honey 24 Nuts 6 …" at bounding box center [634, 206] width 760 height 538
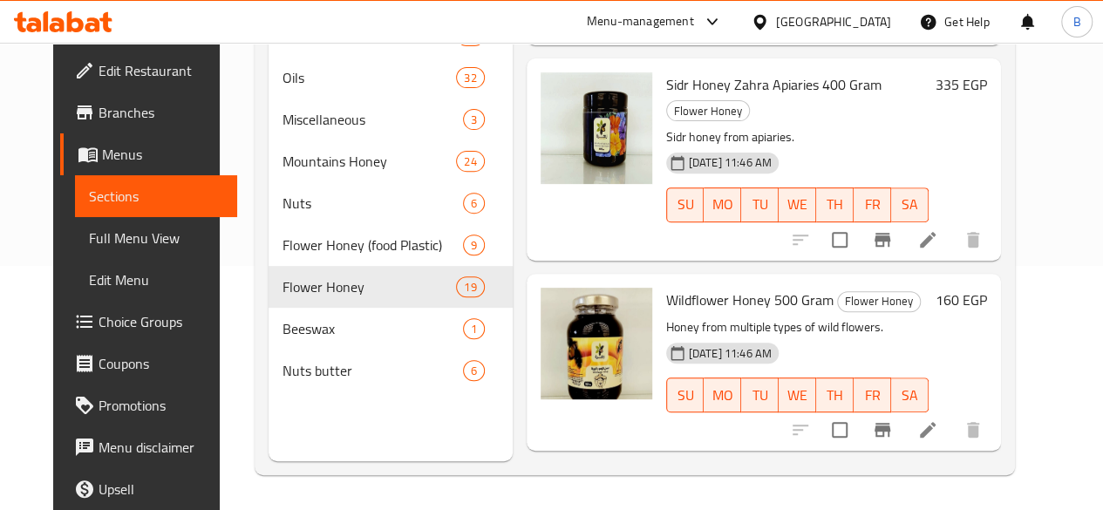
scroll to position [2760, 0]
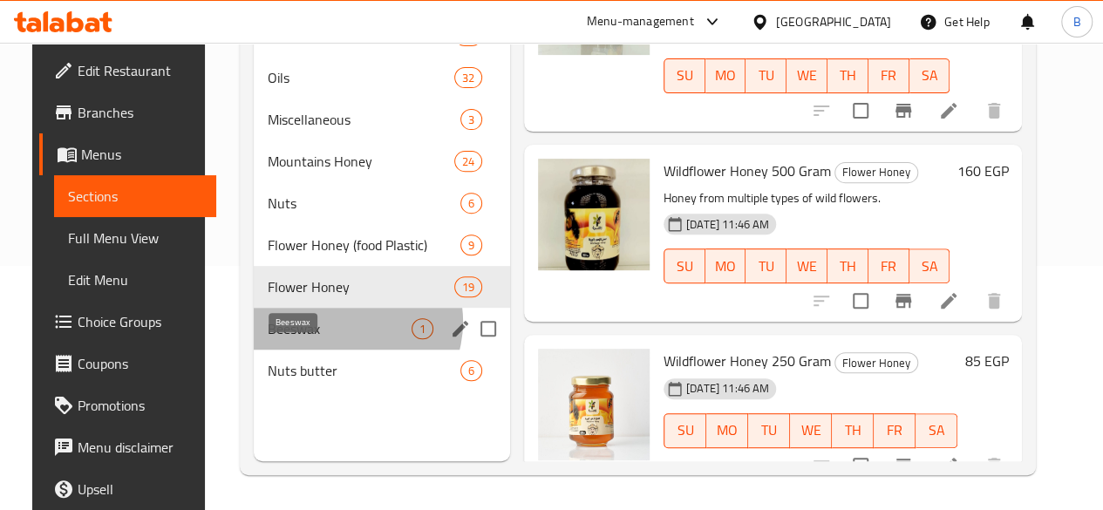
click at [326, 339] on span "Beeswax" at bounding box center [340, 328] width 144 height 21
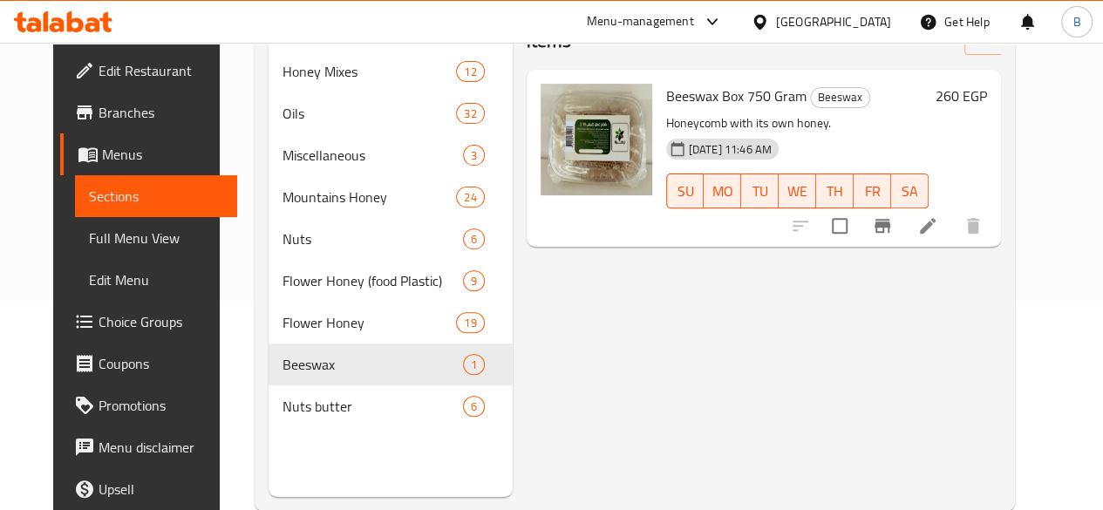
scroll to position [244, 0]
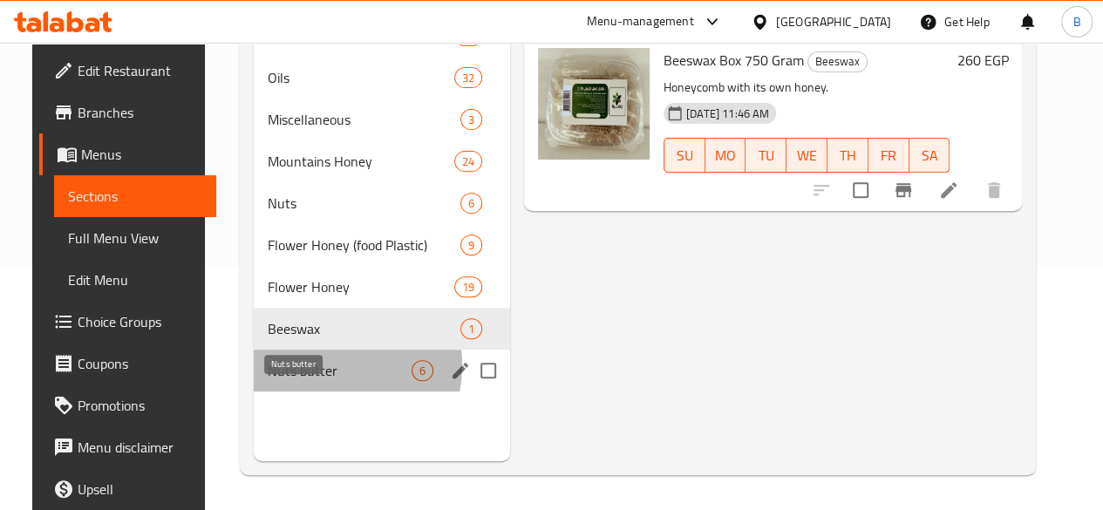
click at [296, 381] on span "Nuts butter" at bounding box center [340, 370] width 144 height 21
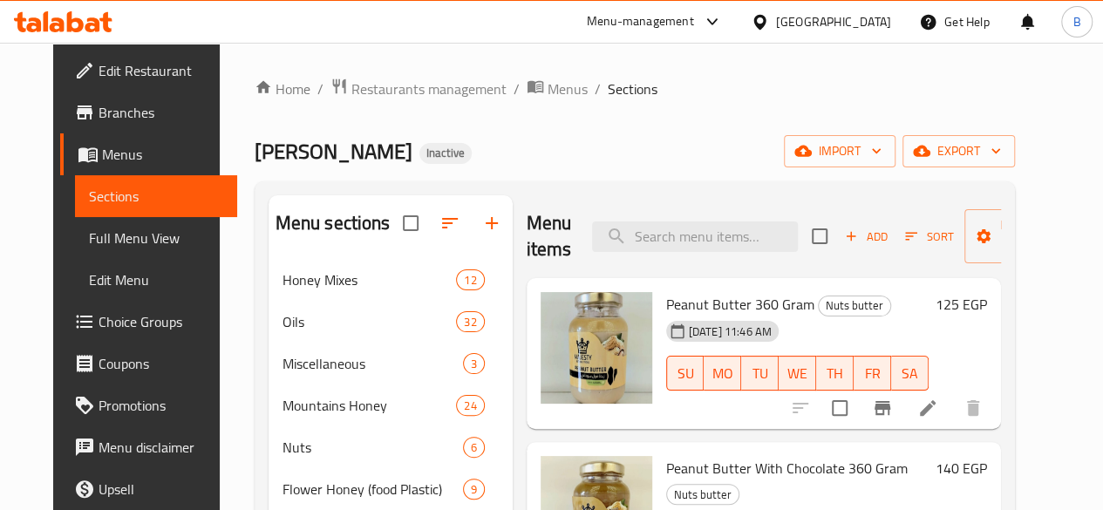
click at [620, 117] on div "Home / Restaurants management / Menus / Sections Zahra Honey Inactive import ex…" at bounding box center [634, 398] width 760 height 641
